Goal: Find specific page/section: Find specific page/section

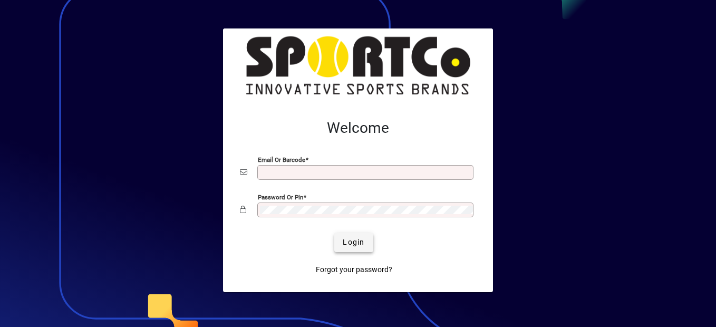
type input "**********"
click at [354, 241] on span "Login" at bounding box center [354, 242] width 22 height 11
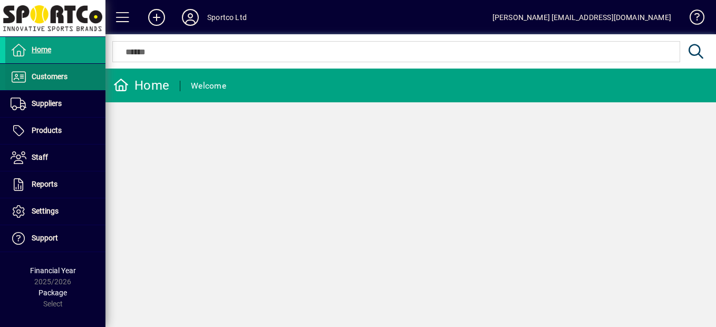
click at [57, 84] on span at bounding box center [55, 76] width 100 height 25
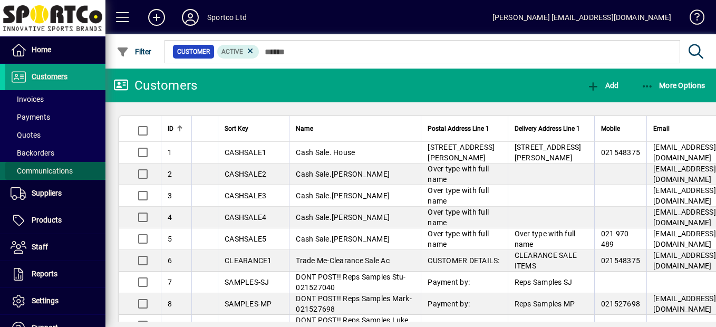
click at [58, 173] on span "Communications" at bounding box center [42, 171] width 62 height 8
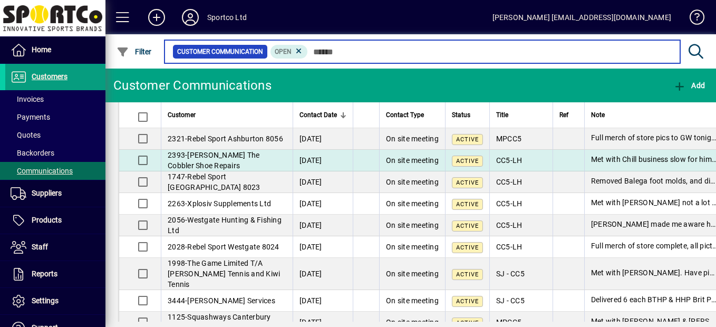
scroll to position [53, 0]
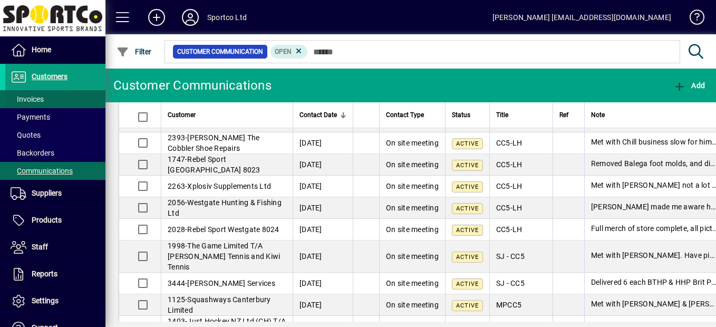
click at [46, 94] on span at bounding box center [55, 98] width 100 height 25
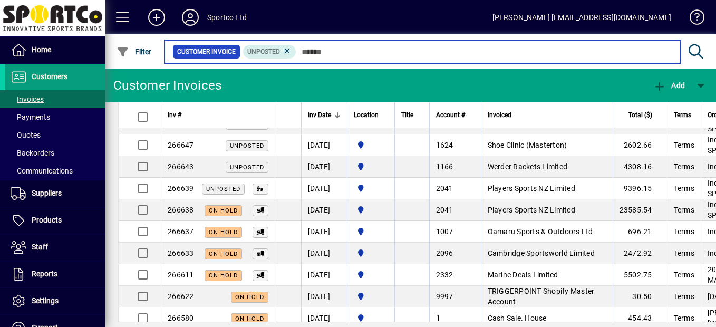
scroll to position [211, 0]
